Goal: Information Seeking & Learning: Learn about a topic

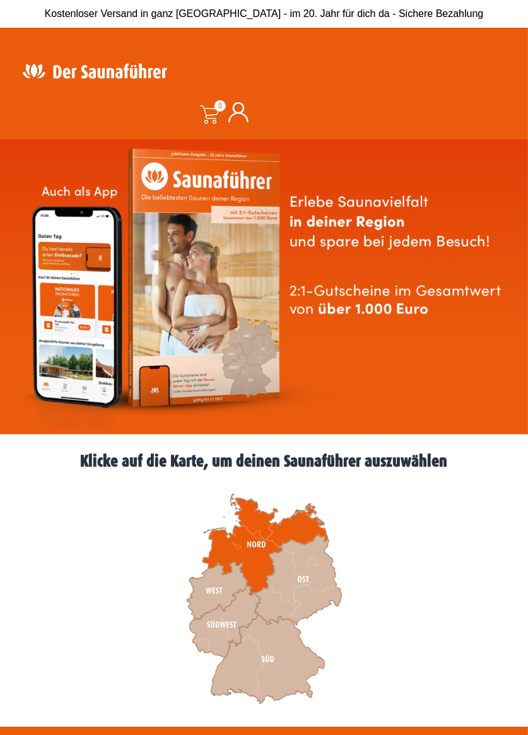
click at [258, 567] on icon at bounding box center [265, 545] width 126 height 102
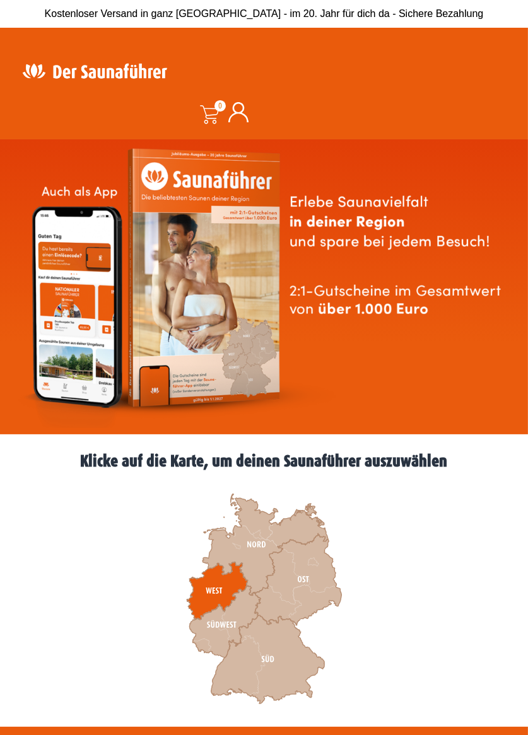
click at [217, 590] on icon at bounding box center [217, 592] width 61 height 58
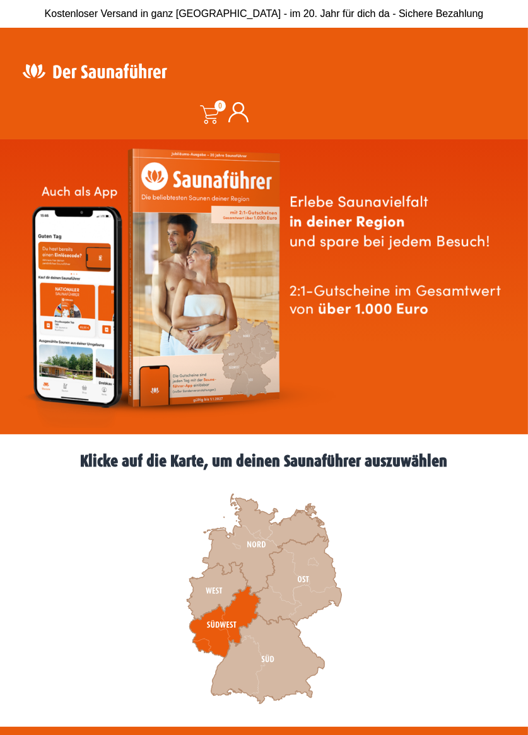
click at [251, 607] on icon at bounding box center [224, 622] width 71 height 72
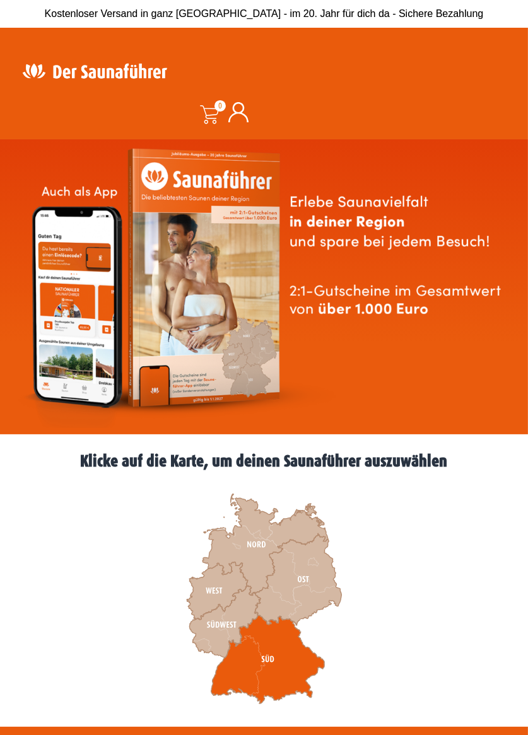
click at [246, 656] on icon at bounding box center [268, 660] width 114 height 89
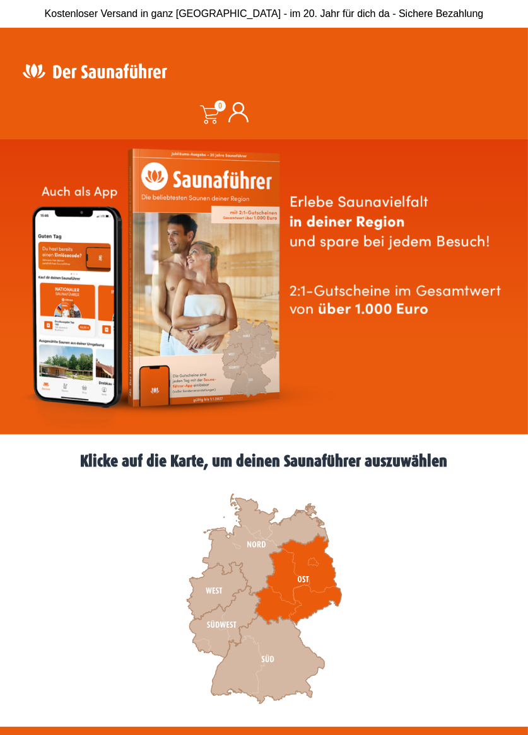
click at [290, 593] on icon at bounding box center [298, 580] width 87 height 92
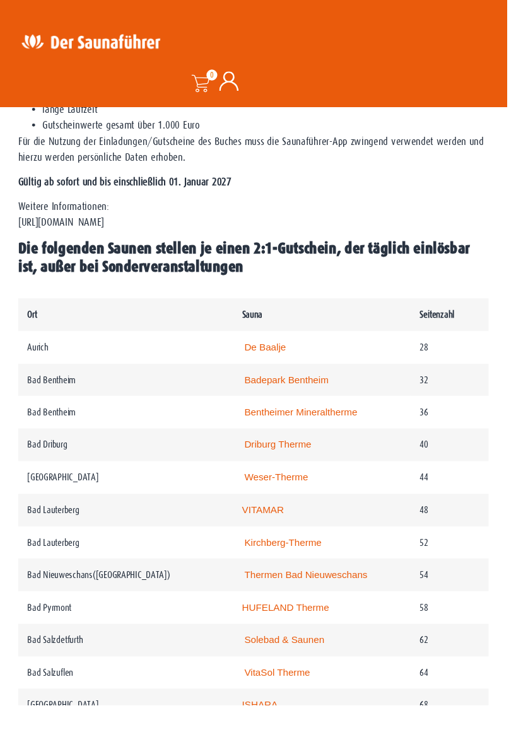
scroll to position [575, 0]
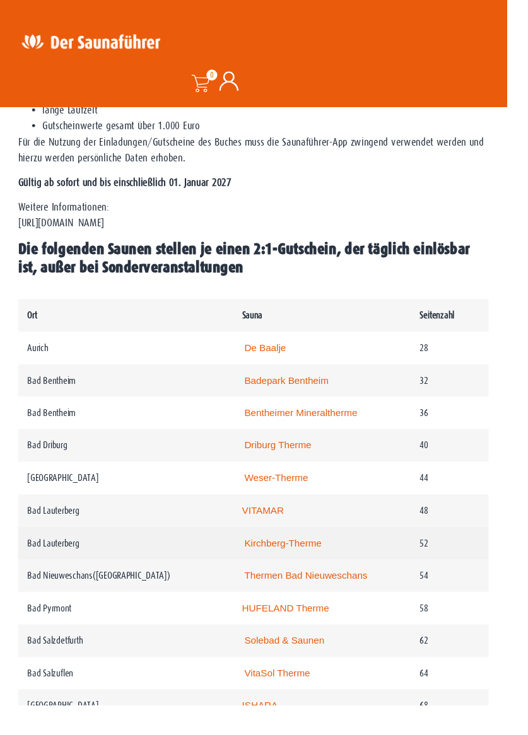
click at [323, 561] on link "Kirchberg-Therme" at bounding box center [295, 566] width 81 height 11
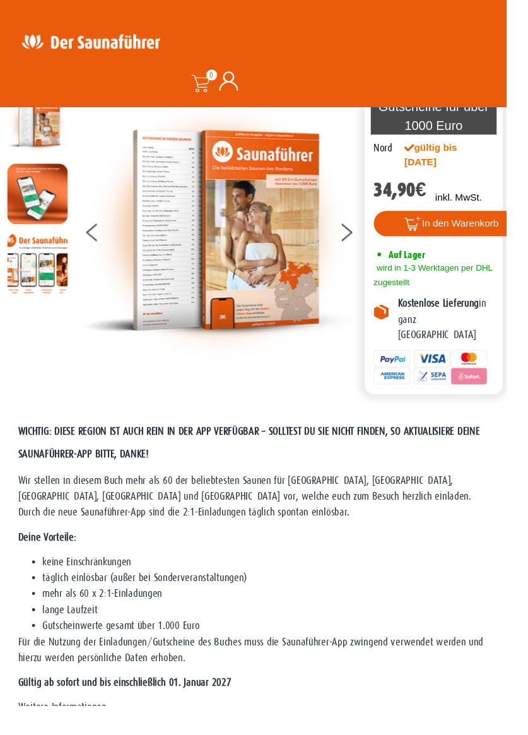
scroll to position [0, 0]
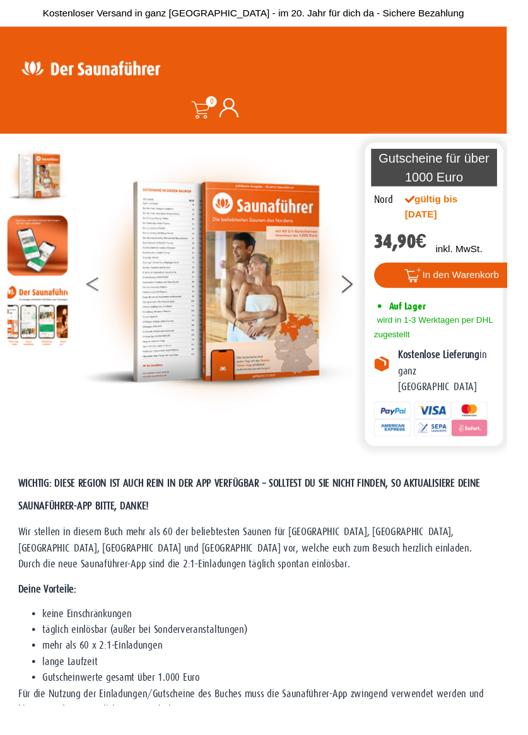
click at [93, 284] on button at bounding box center [106, 298] width 32 height 32
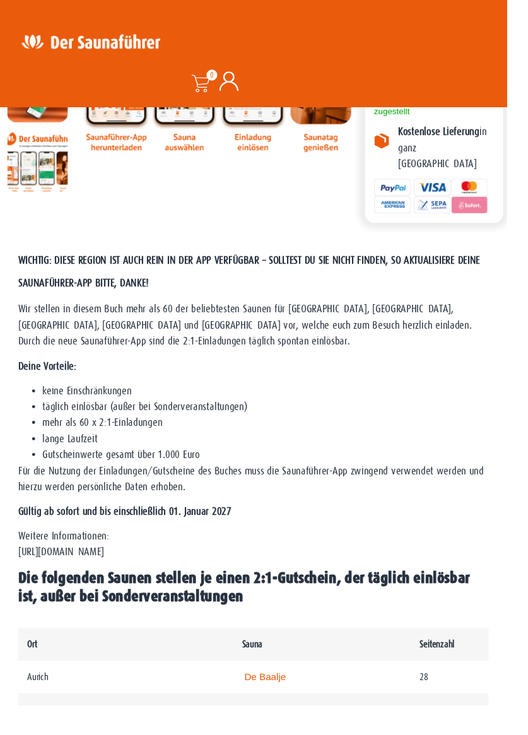
scroll to position [233, 0]
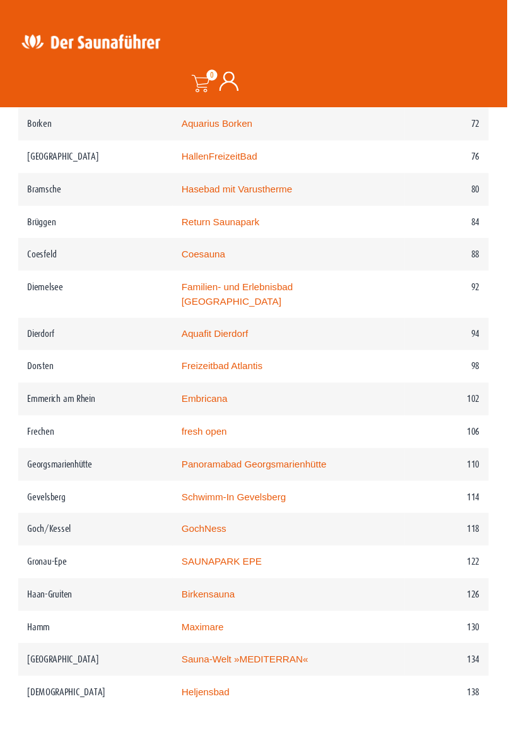
scroll to position [1124, 0]
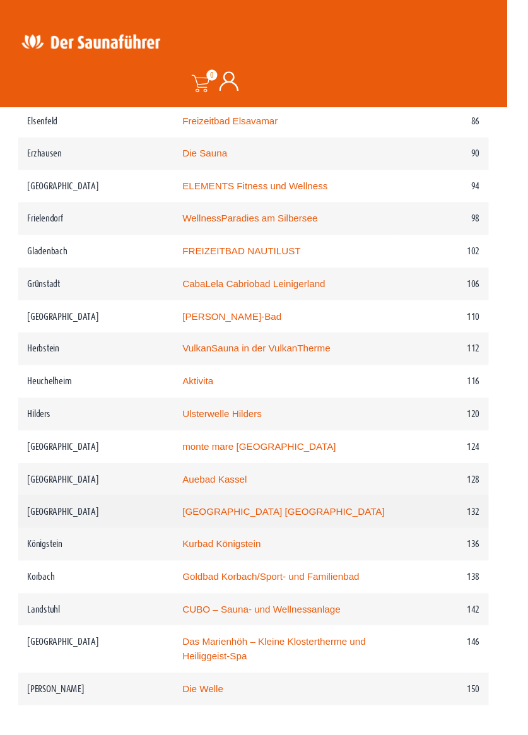
scroll to position [1364, 0]
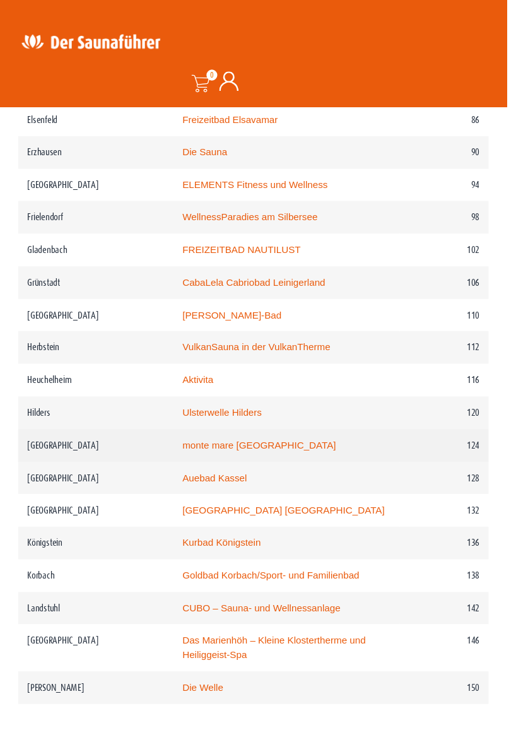
click at [253, 492] on link "Auebad Kassel" at bounding box center [223, 497] width 67 height 11
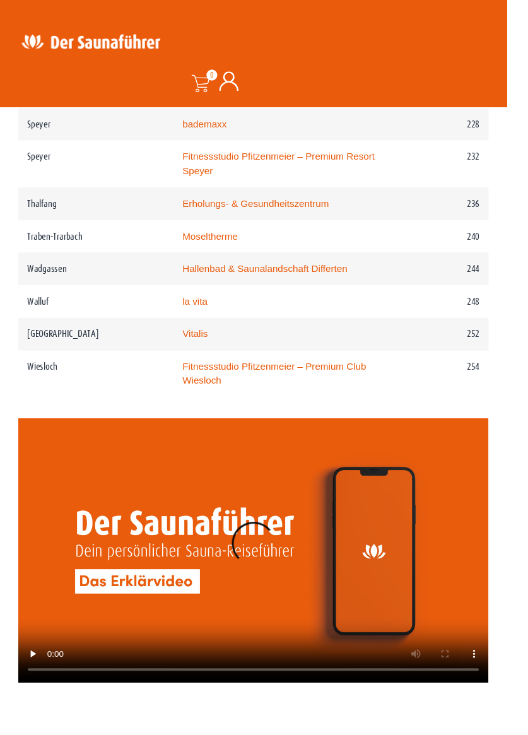
scroll to position [2772, 0]
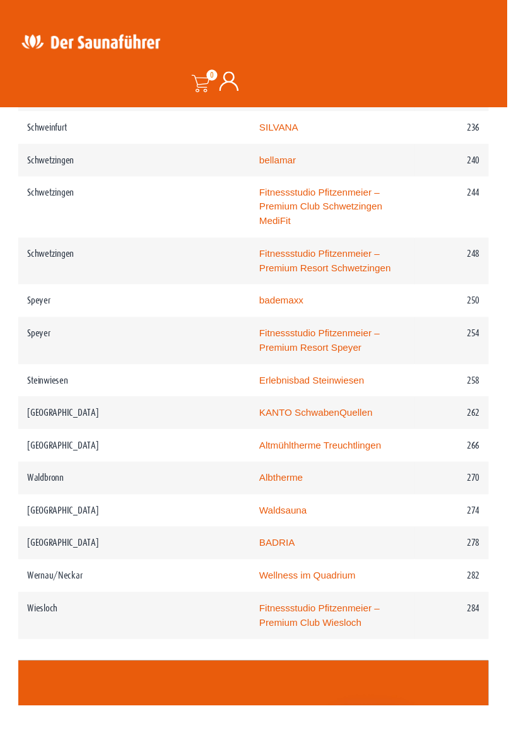
scroll to position [2857, 0]
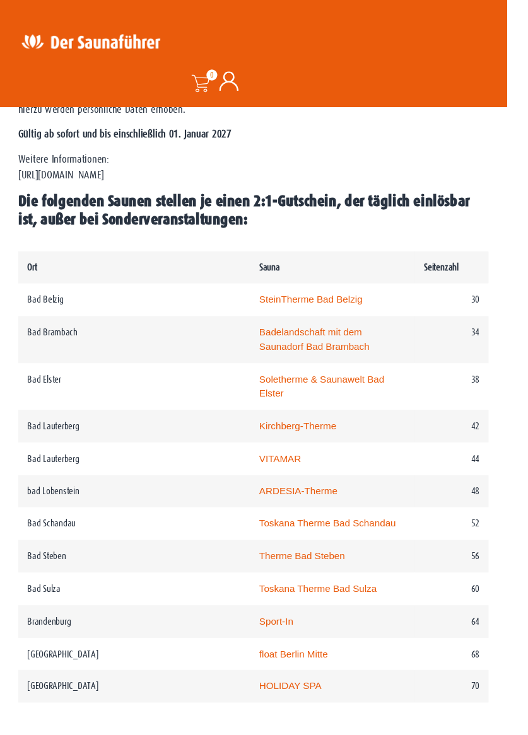
scroll to position [603, 0]
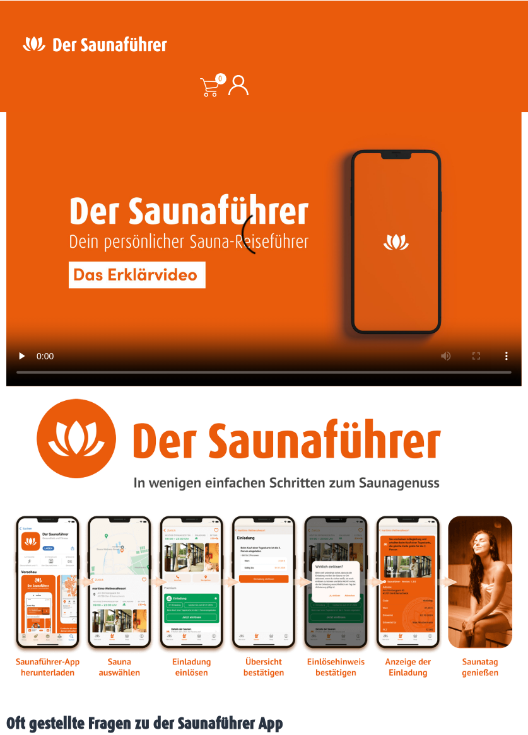
scroll to position [984, 0]
